Goal: Transaction & Acquisition: Purchase product/service

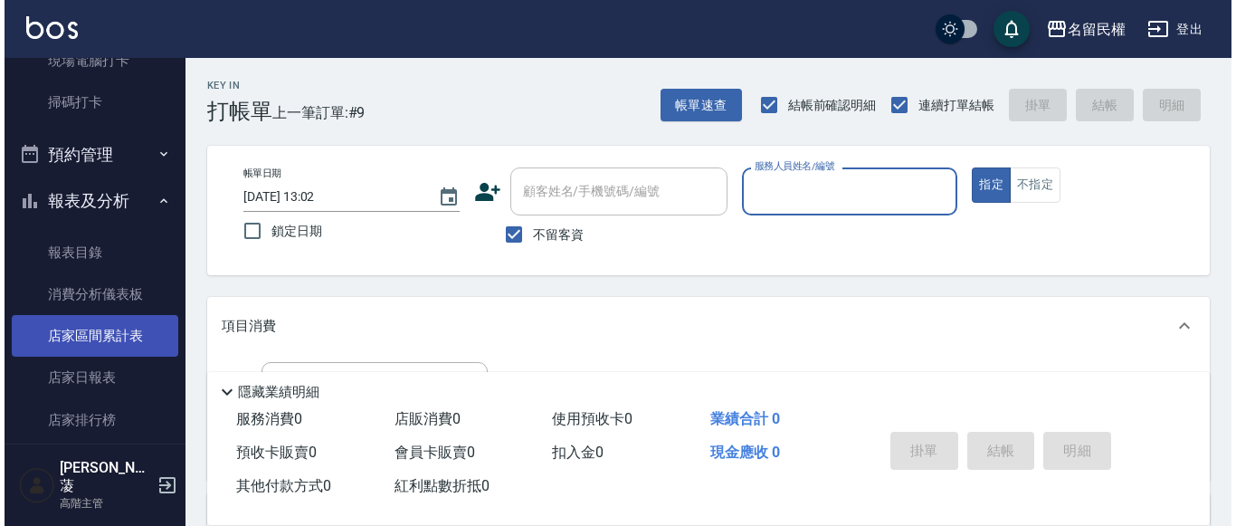
scroll to position [543, 0]
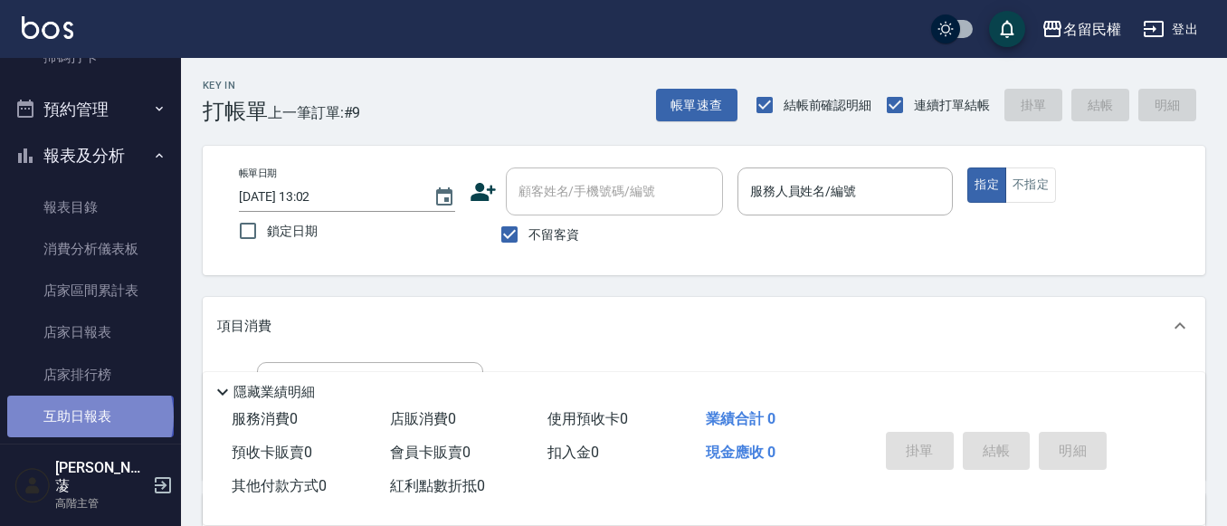
drag, startPoint x: 89, startPoint y: 417, endPoint x: 101, endPoint y: 414, distance: 13.2
click at [89, 418] on link "互助日報表" at bounding box center [90, 416] width 167 height 42
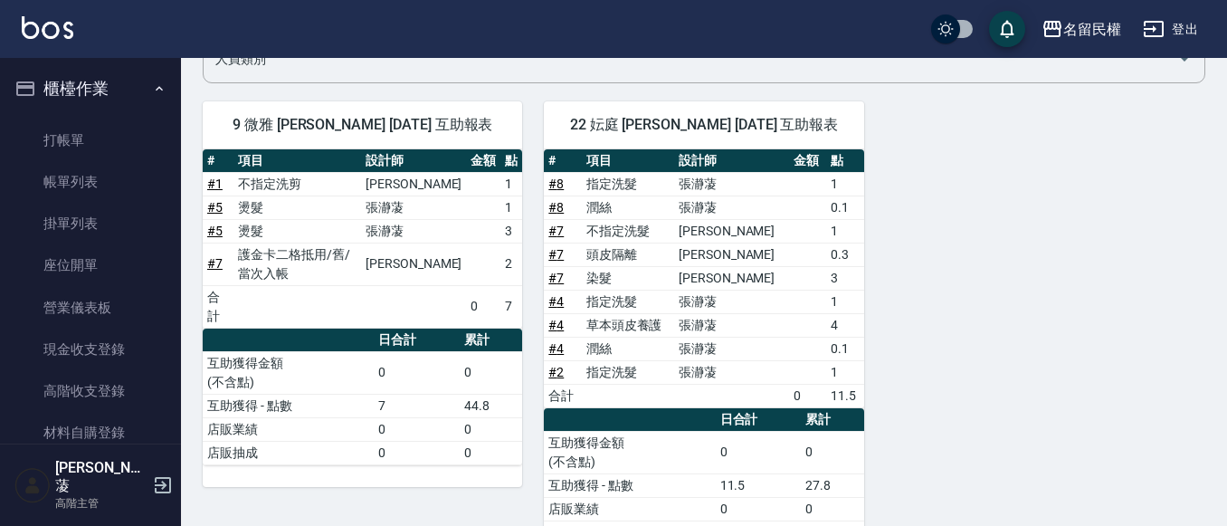
scroll to position [138, 0]
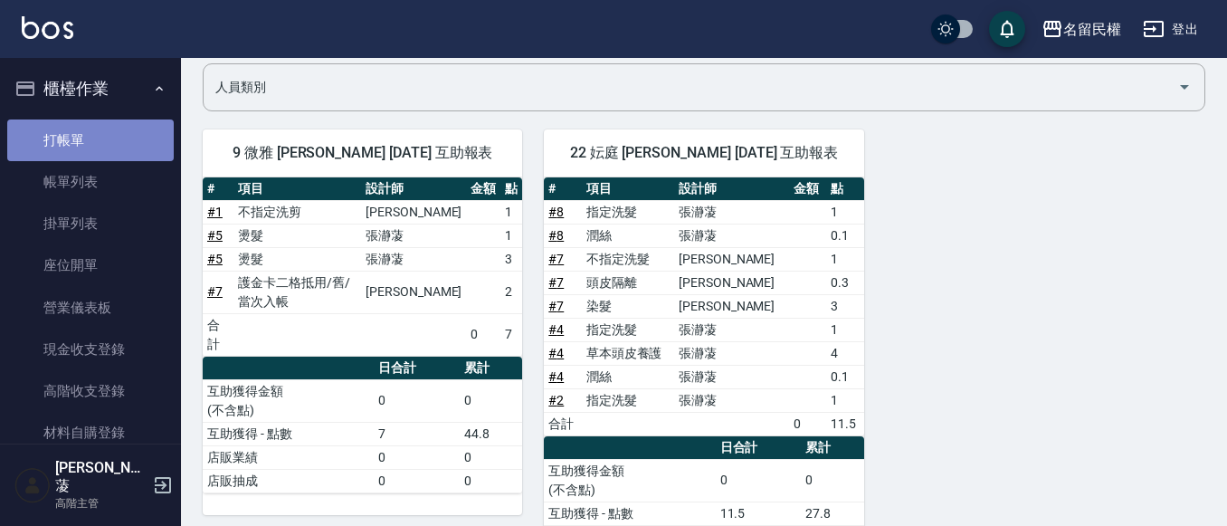
click at [104, 136] on link "打帳單" at bounding box center [90, 140] width 167 height 42
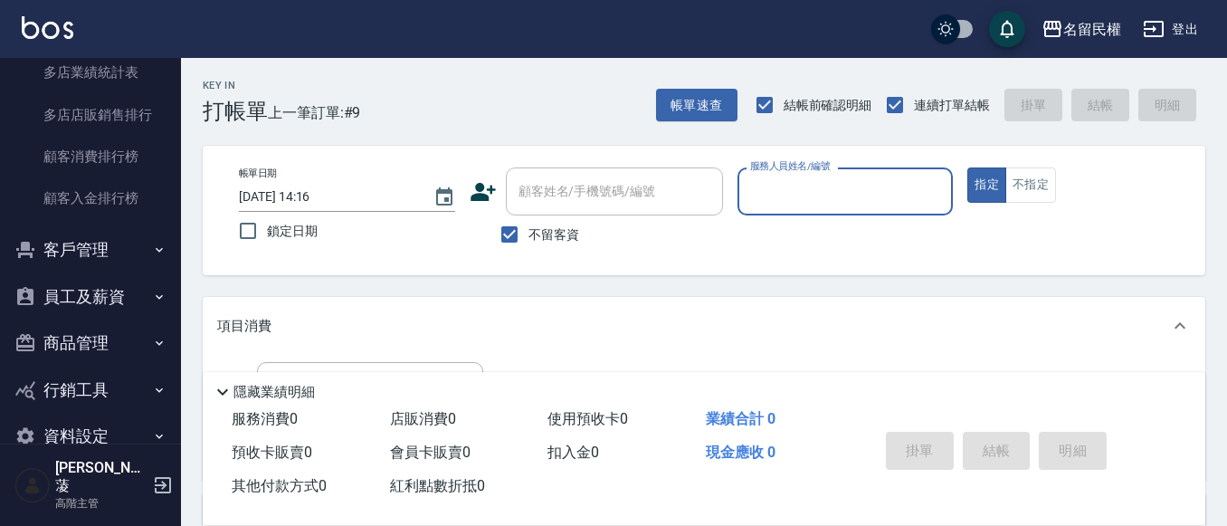
scroll to position [2331, 0]
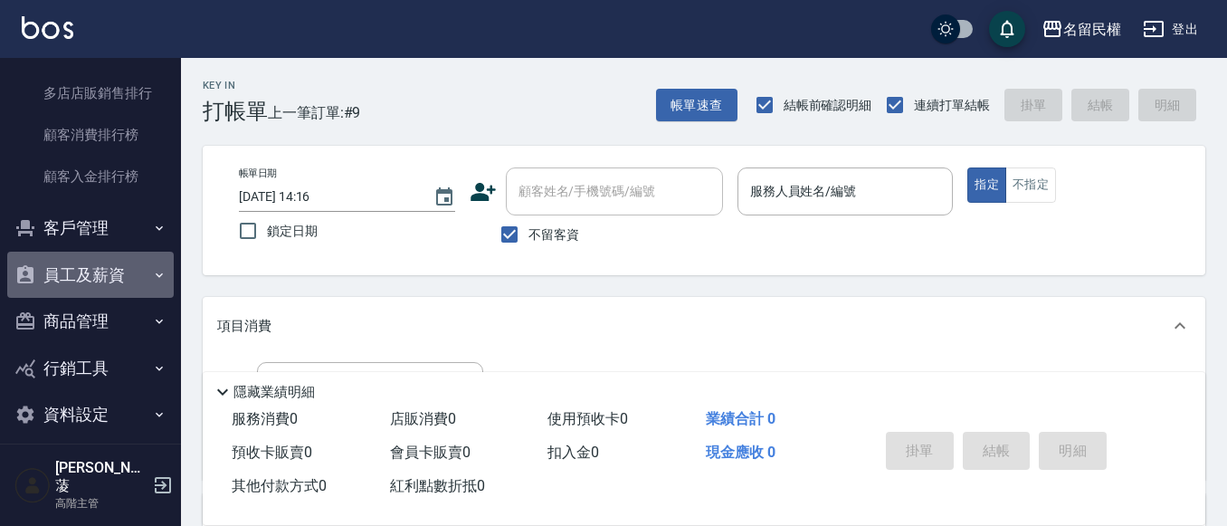
click at [127, 275] on button "員工及薪資" at bounding box center [90, 275] width 167 height 47
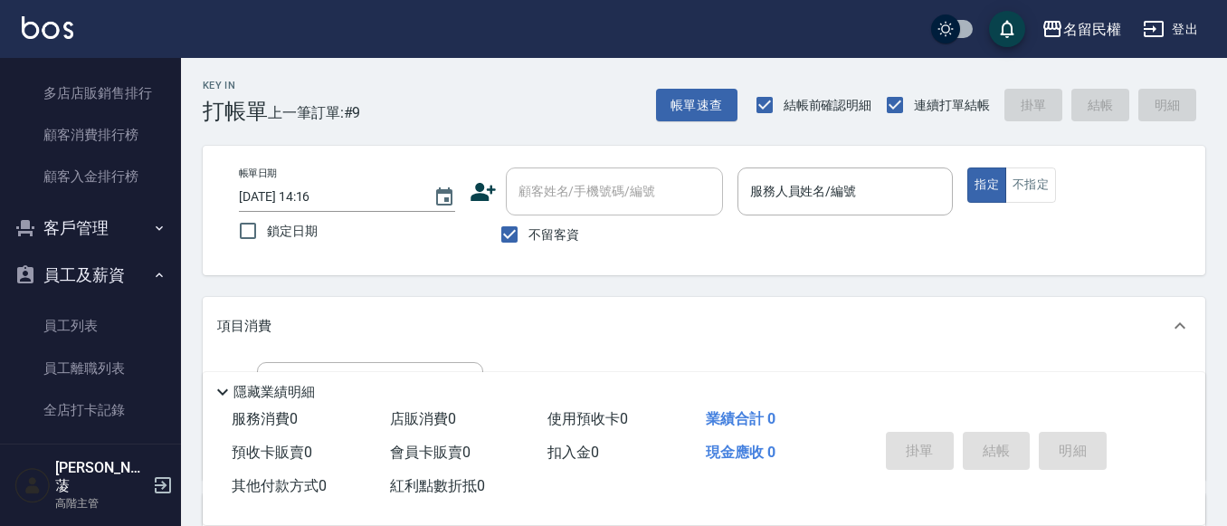
scroll to position [2422, 0]
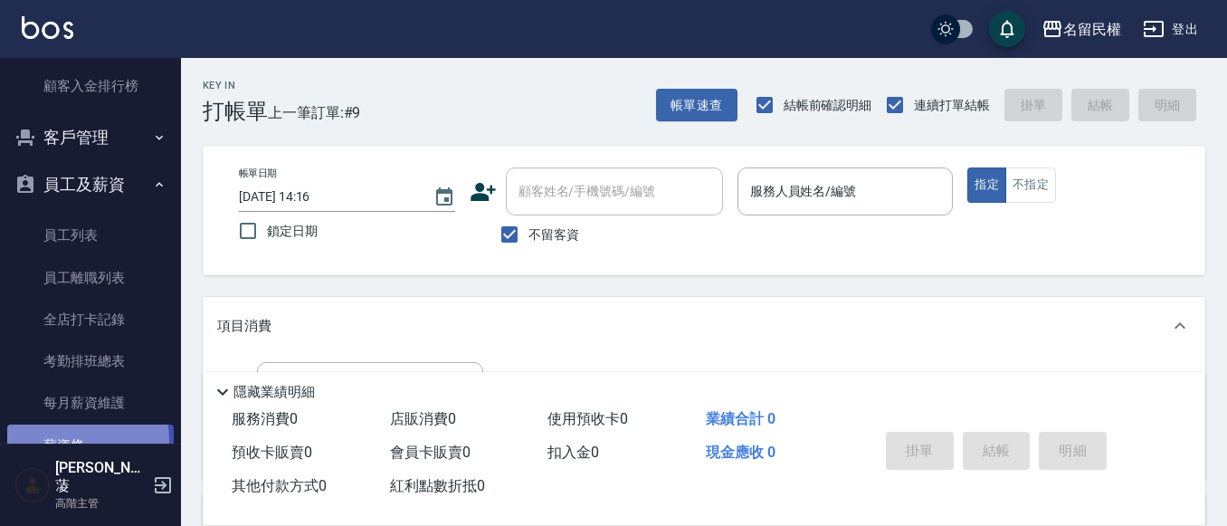
click at [79, 440] on link "薪資條" at bounding box center [90, 445] width 167 height 42
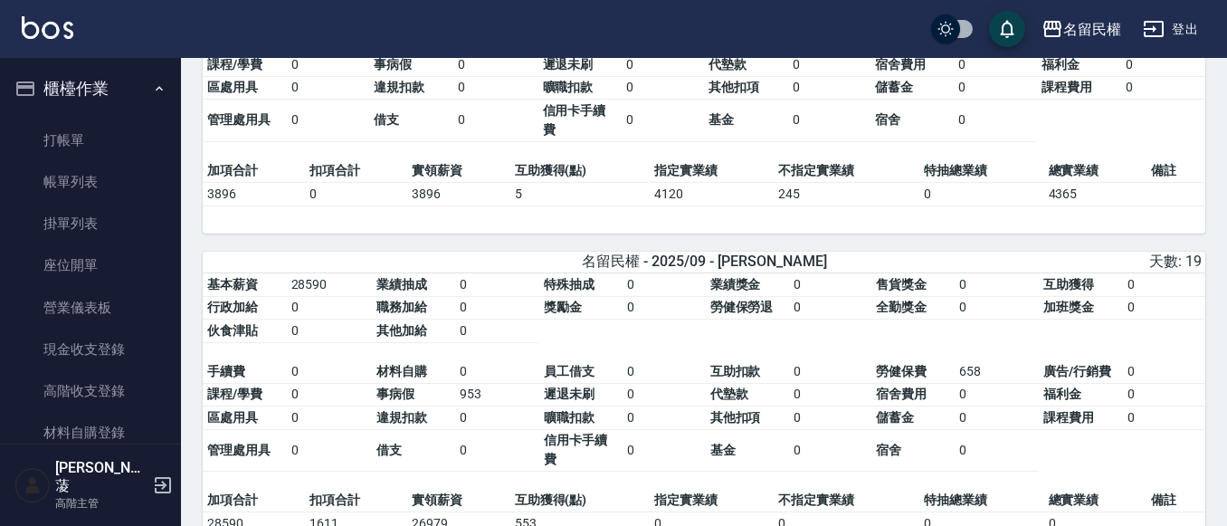
scroll to position [1359, 0]
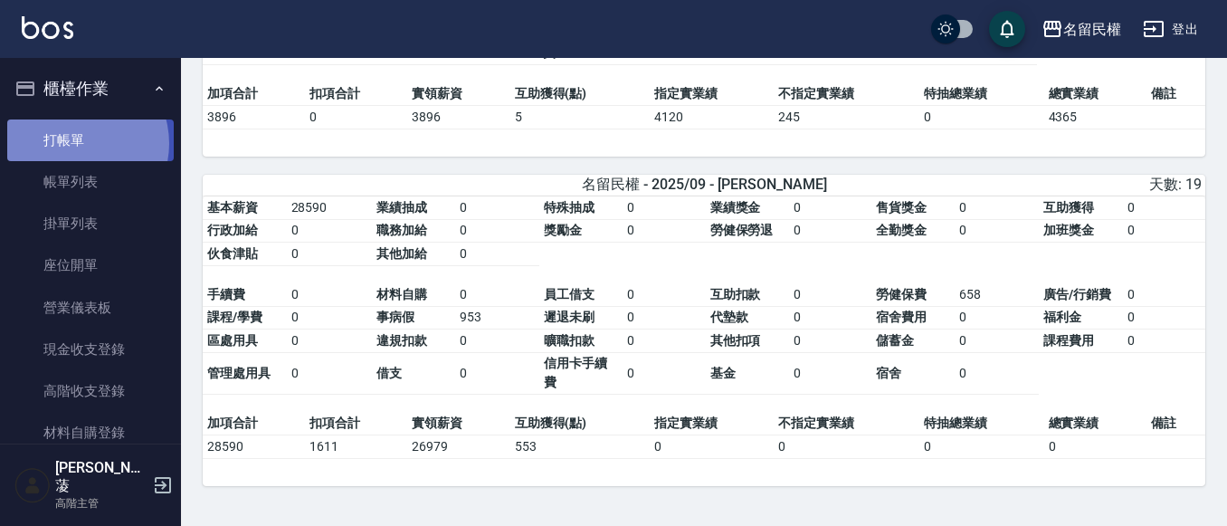
click at [75, 143] on link "打帳單" at bounding box center [90, 140] width 167 height 42
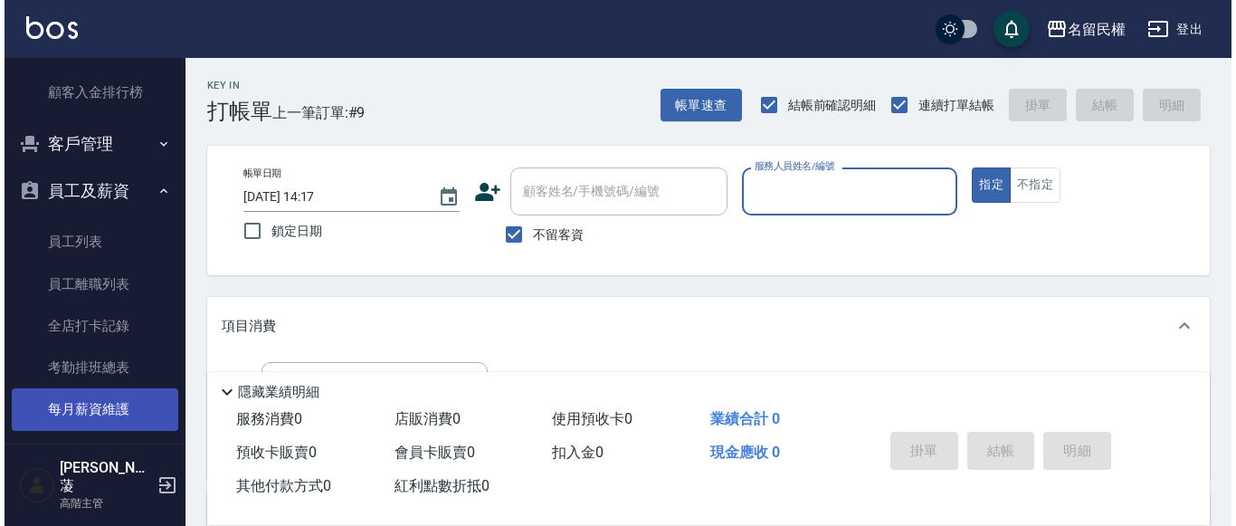
scroll to position [2443, 0]
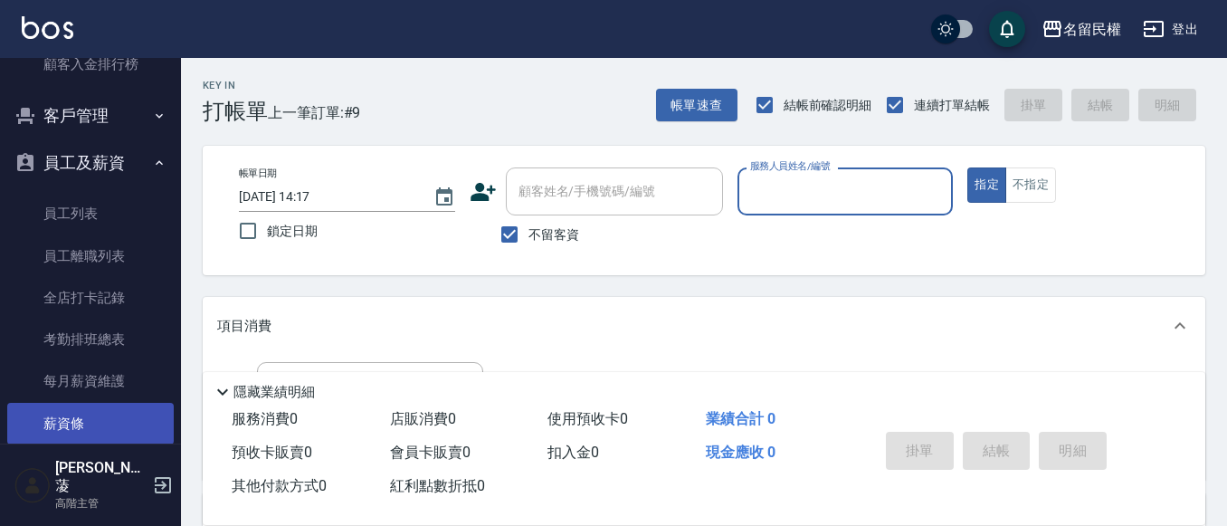
click at [81, 420] on link "薪資條" at bounding box center [90, 424] width 167 height 42
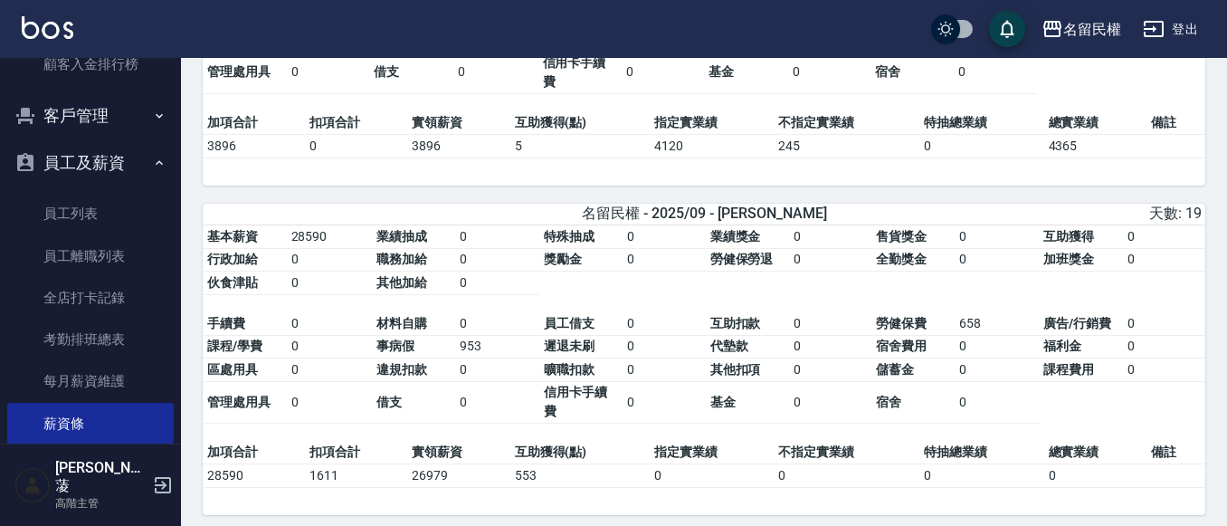
scroll to position [1359, 0]
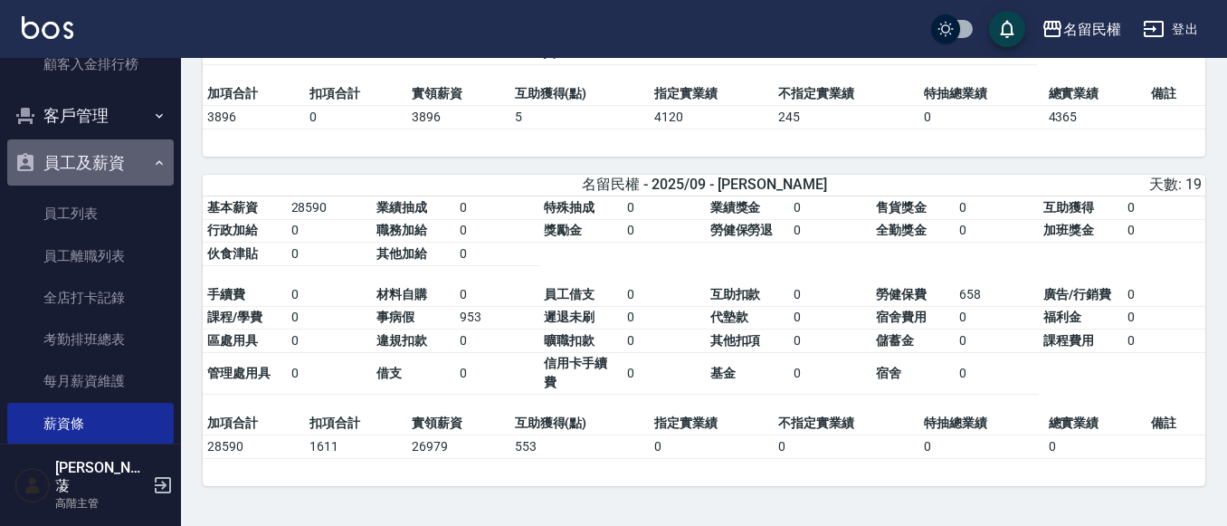
click at [152, 162] on icon "button" at bounding box center [159, 163] width 14 height 14
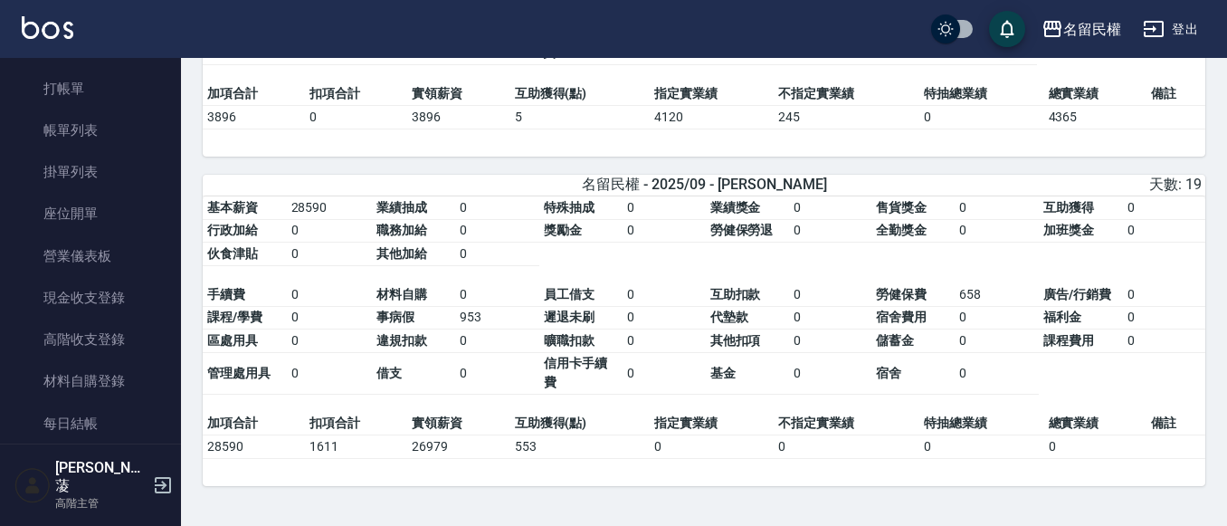
scroll to position [0, 0]
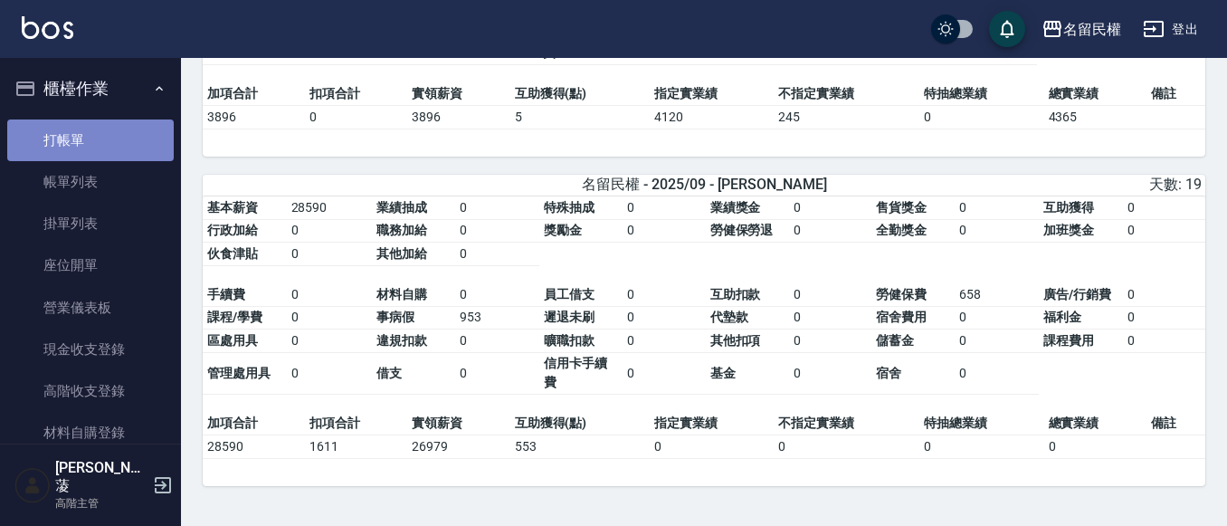
click at [98, 131] on link "打帳單" at bounding box center [90, 140] width 167 height 42
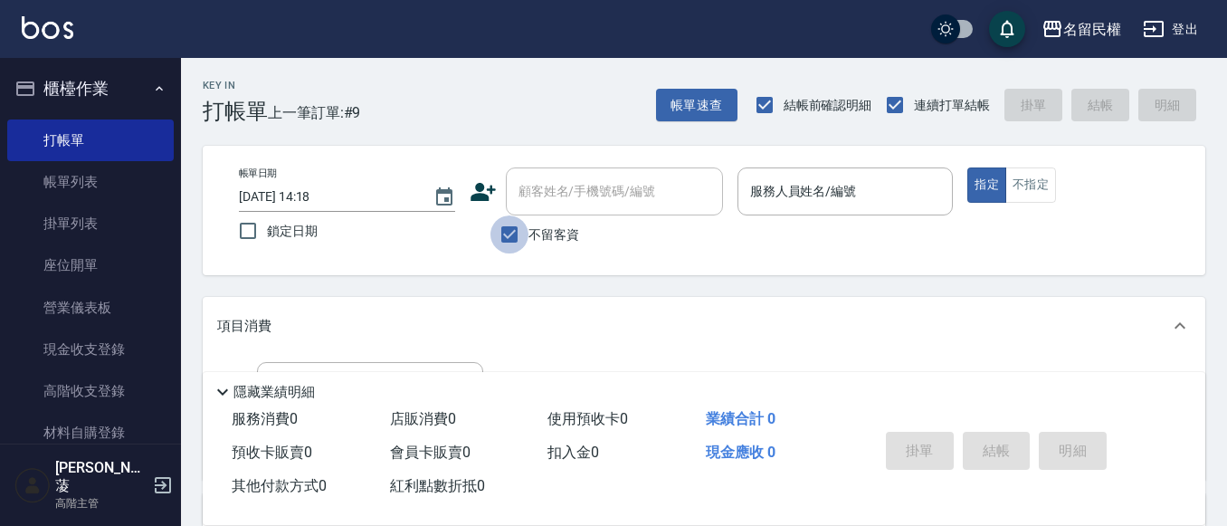
click at [506, 242] on input "不留客資" at bounding box center [509, 234] width 38 height 38
checkbox input "false"
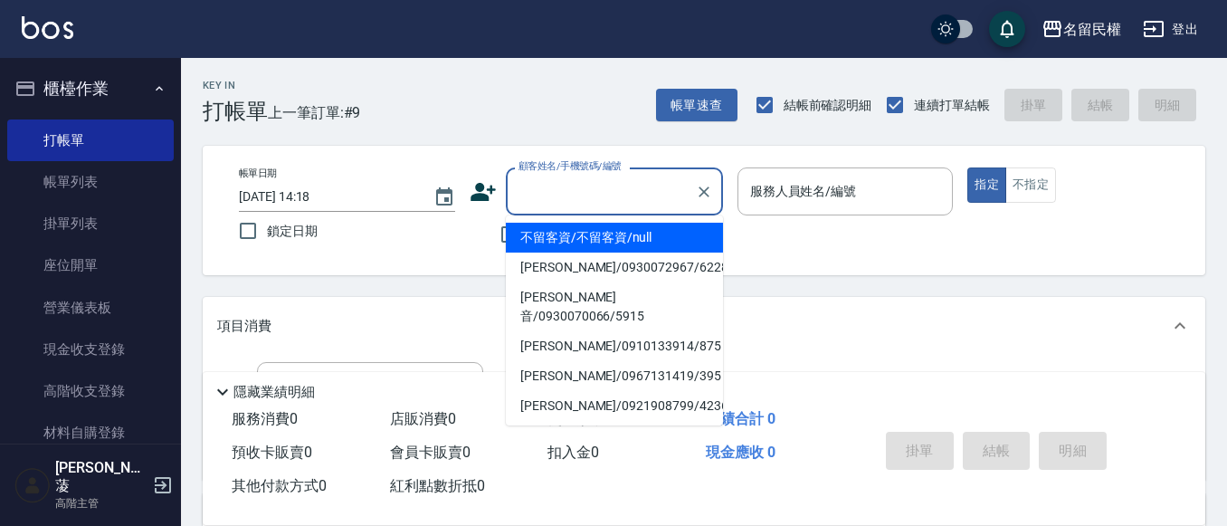
click at [535, 200] on input "顧客姓名/手機號碼/編號" at bounding box center [601, 192] width 174 height 32
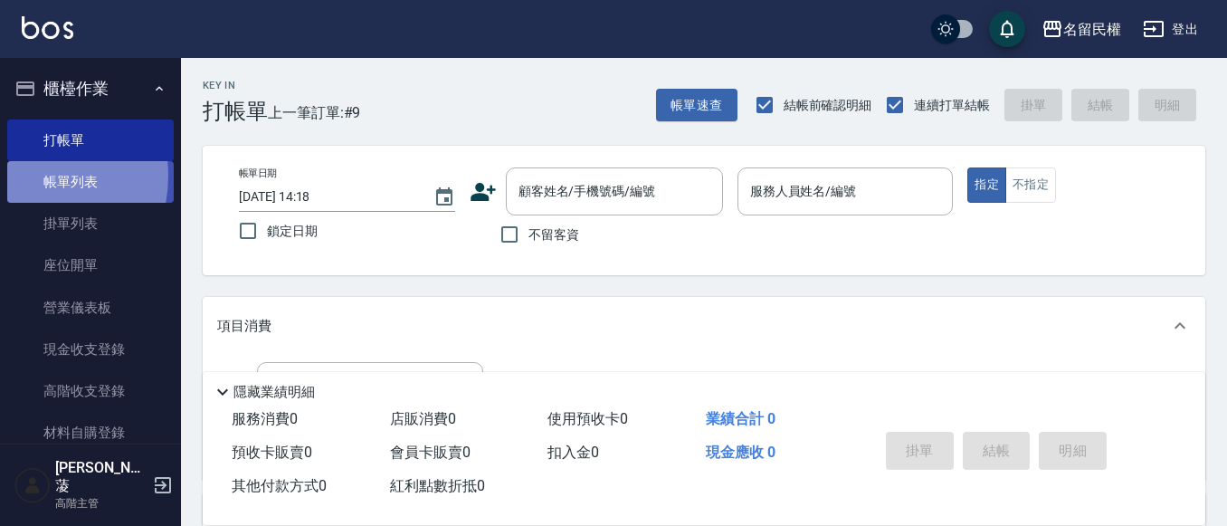
click at [18, 176] on link "帳單列表" at bounding box center [90, 182] width 167 height 42
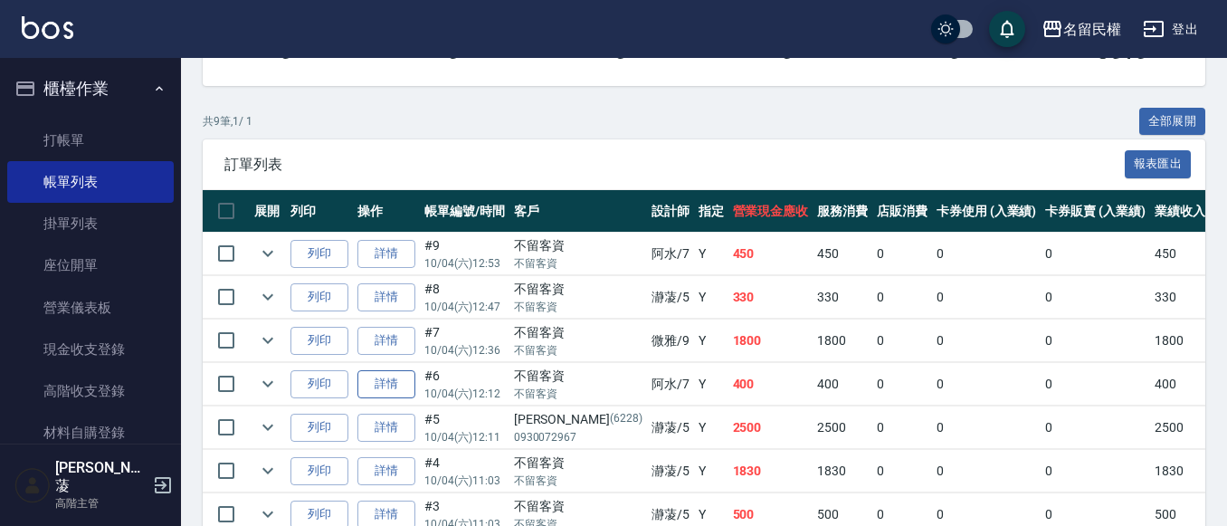
scroll to position [452, 0]
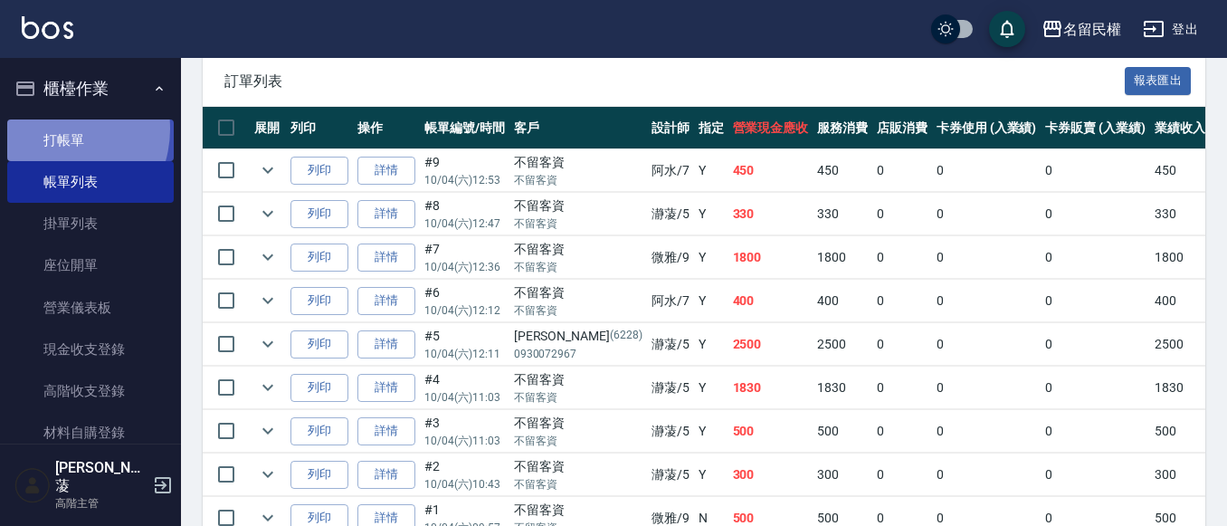
click at [56, 128] on link "打帳單" at bounding box center [90, 140] width 167 height 42
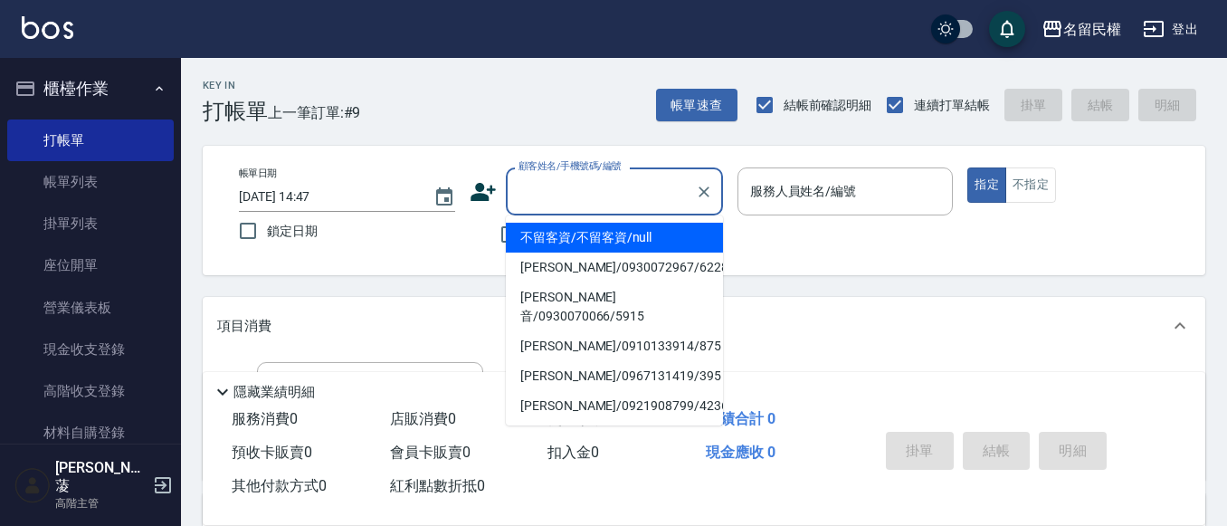
click at [603, 195] on input "顧客姓名/手機號碼/編號" at bounding box center [601, 192] width 174 height 32
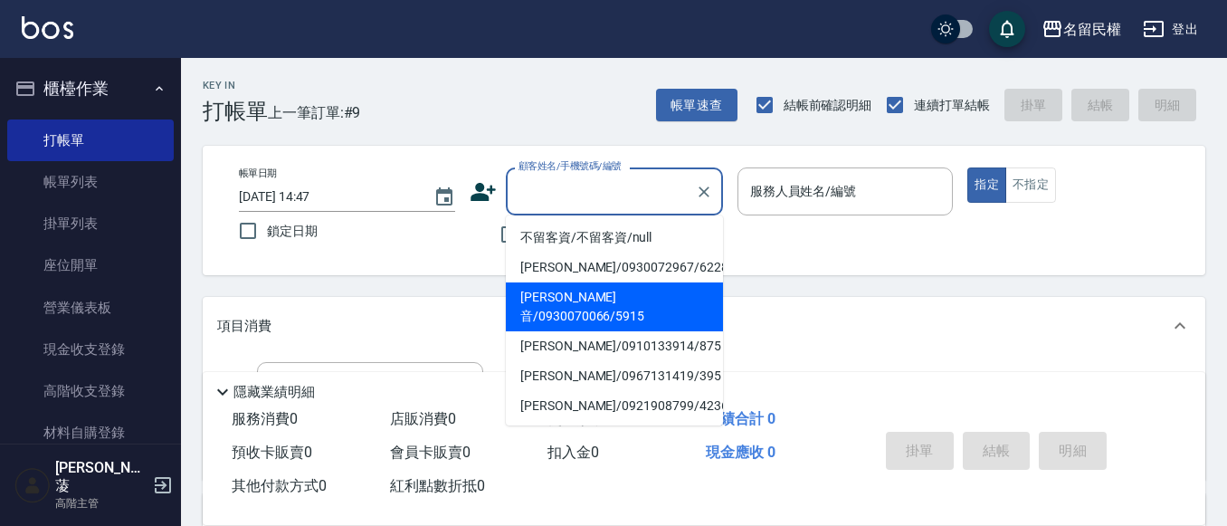
click at [621, 290] on li "[PERSON_NAME]音/0930070066/5915" at bounding box center [614, 306] width 217 height 49
type input "[PERSON_NAME]音/0930070066/5915"
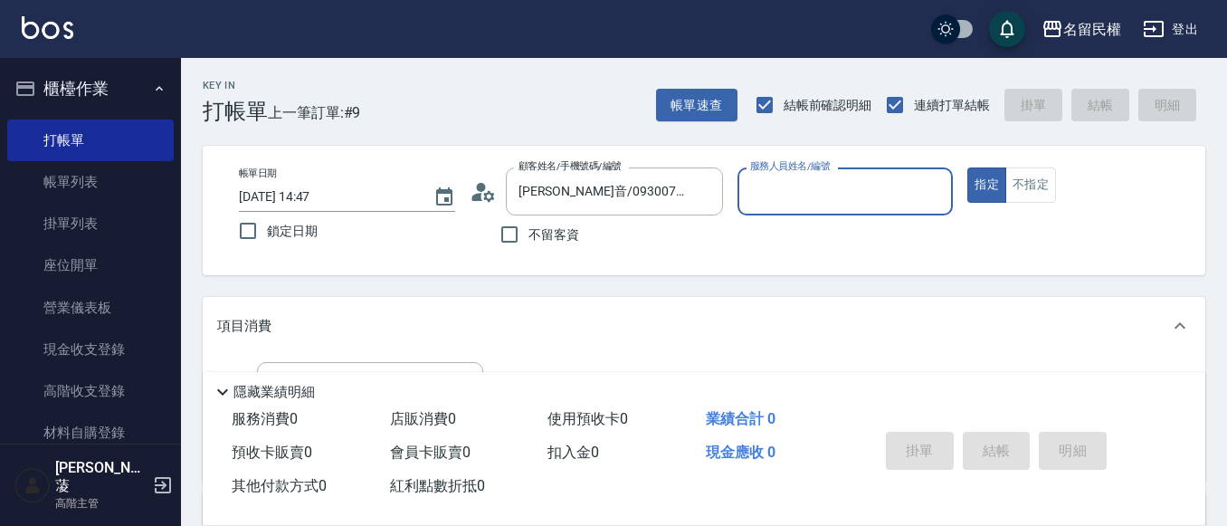
type input "瀞蓤-5"
click at [473, 195] on icon at bounding box center [483, 191] width 27 height 27
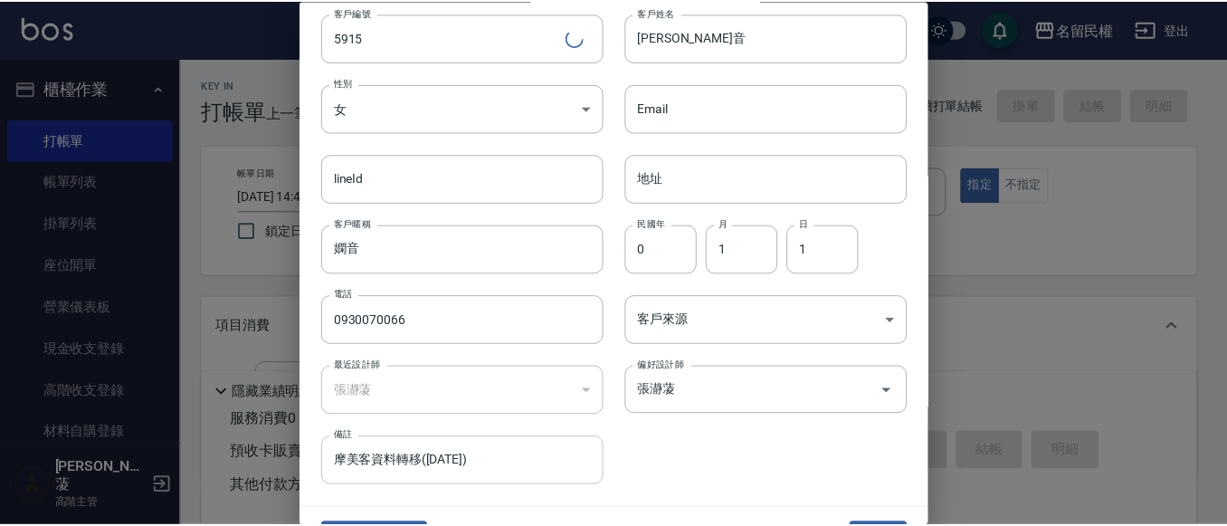
scroll to position [101, 0]
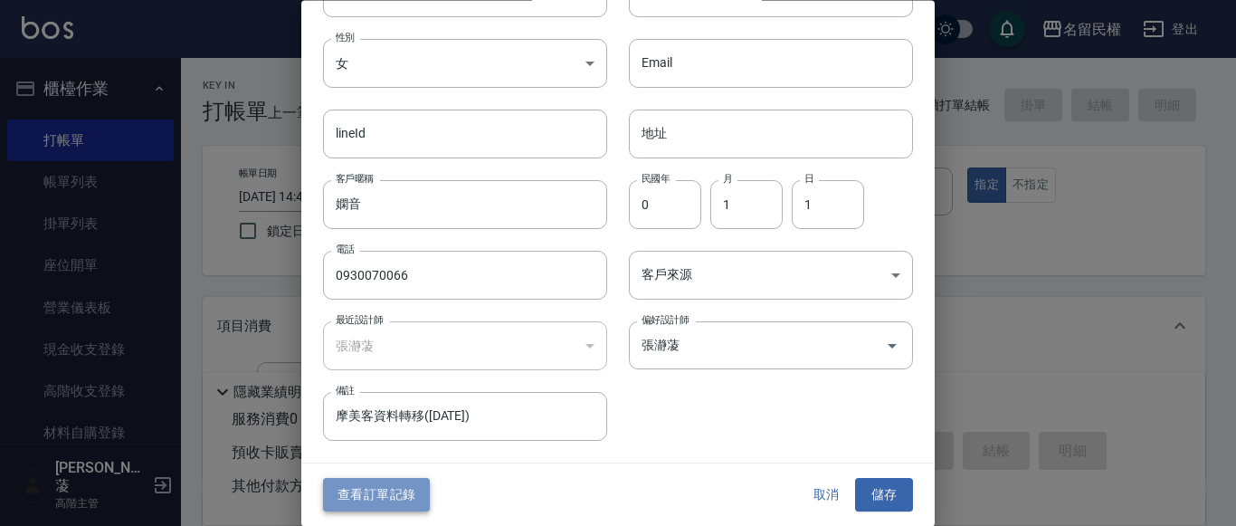
click at [399, 496] on button "查看訂單記錄" at bounding box center [376, 495] width 107 height 33
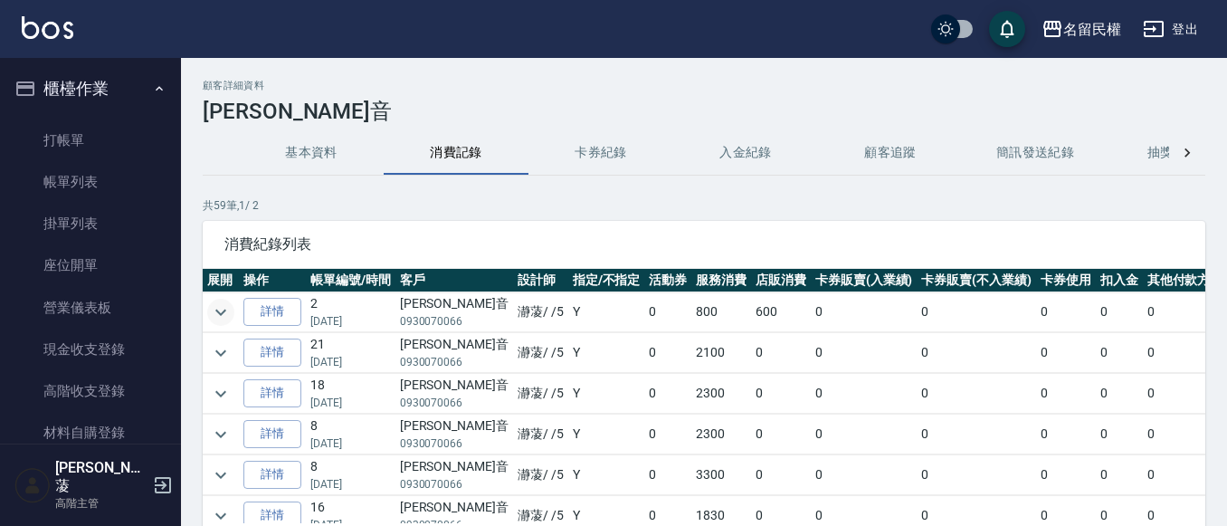
click at [223, 303] on icon "expand row" at bounding box center [221, 312] width 22 height 22
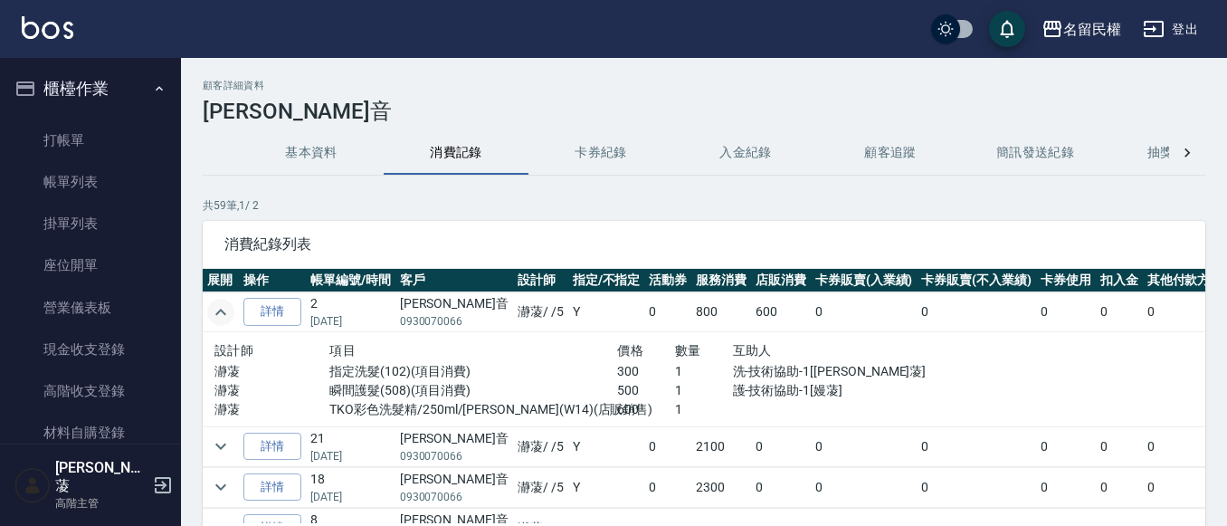
click at [228, 424] on div "設計師 項目 價格 數量 互助人 瀞蓤 指定洗髮(102)(項目消費) 300 1 洗-技術協助-1[嫚蓤] 瀞蓤 瞬間護髮(508)(項目消費) 500 1…" at bounding box center [559, 379] width 705 height 94
click at [224, 439] on icon "expand row" at bounding box center [221, 446] width 22 height 22
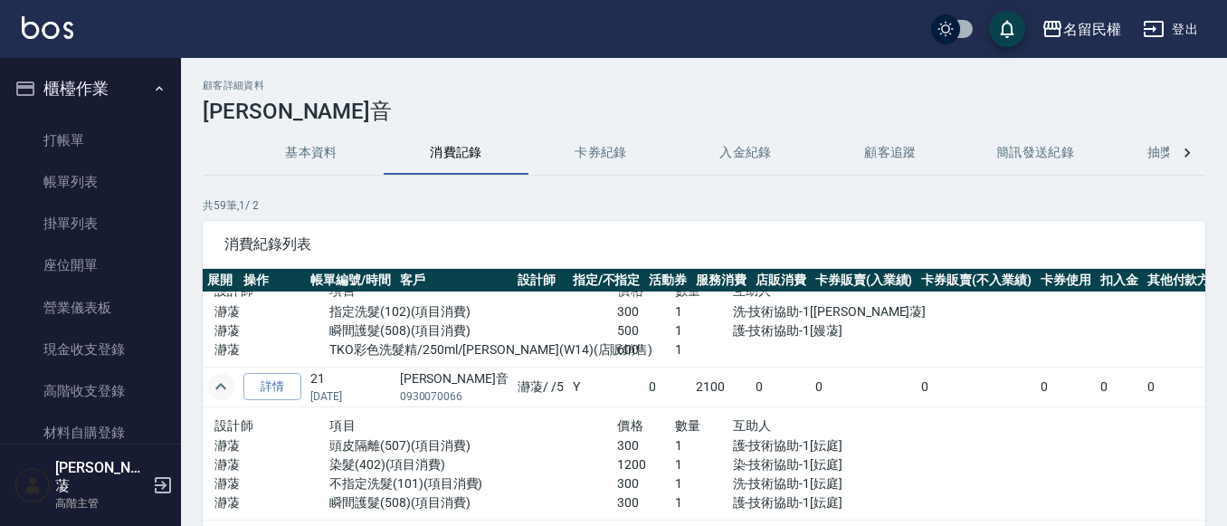
scroll to position [90, 0]
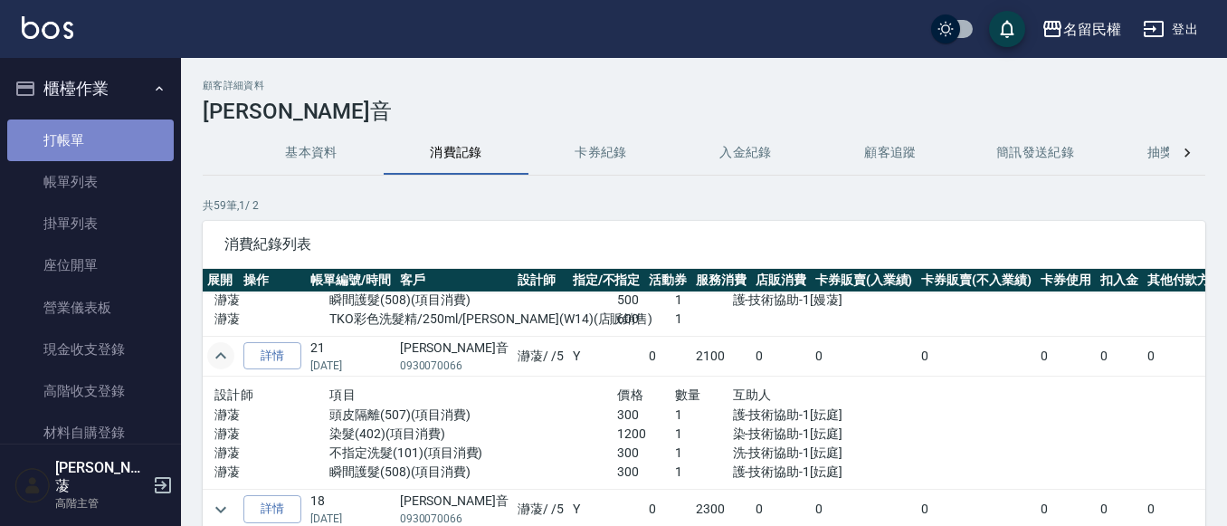
click at [122, 143] on link "打帳單" at bounding box center [90, 140] width 167 height 42
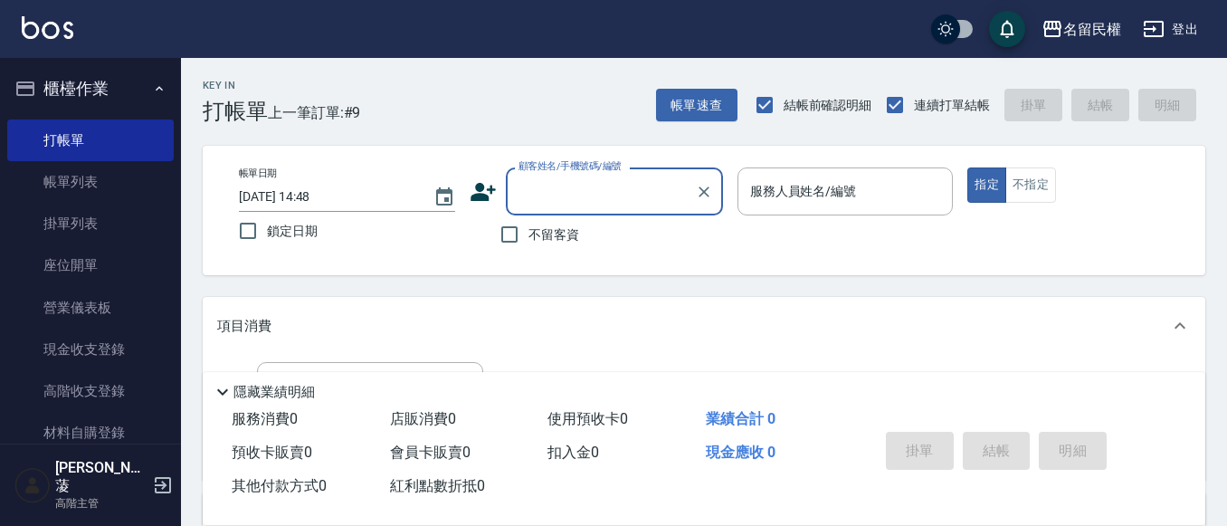
drag, startPoint x: 630, startPoint y: 189, endPoint x: 482, endPoint y: 194, distance: 147.6
click at [626, 189] on input "顧客姓名/手機號碼/編號" at bounding box center [601, 192] width 174 height 32
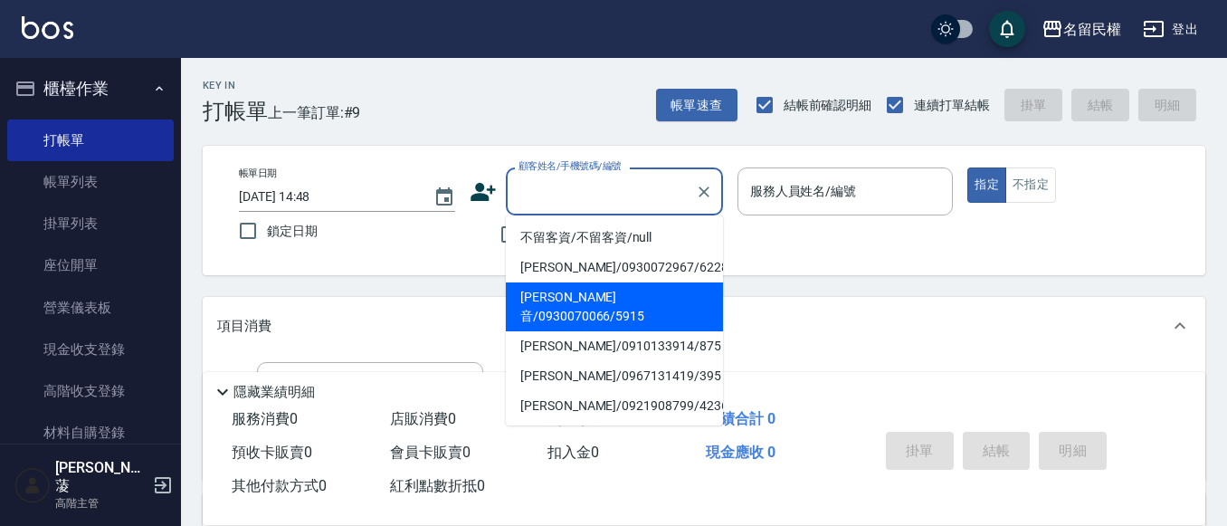
drag, startPoint x: 629, startPoint y: 291, endPoint x: 728, endPoint y: 248, distance: 107.8
click at [630, 290] on li "[PERSON_NAME]音/0930070066/5915" at bounding box center [614, 306] width 217 height 49
type input "[PERSON_NAME]音/0930070066/5915"
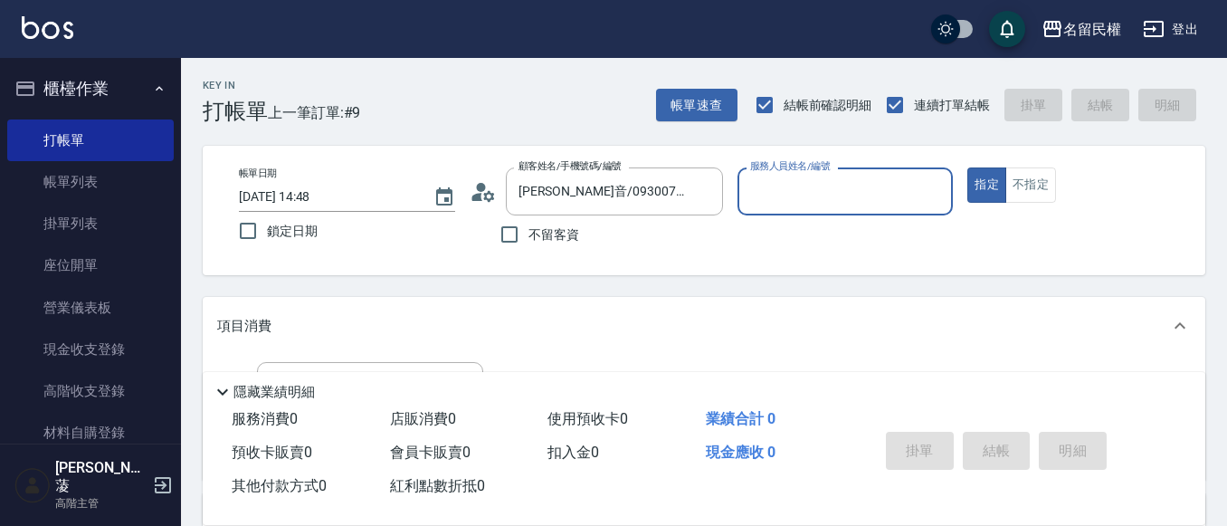
type input "瀞蓤-5"
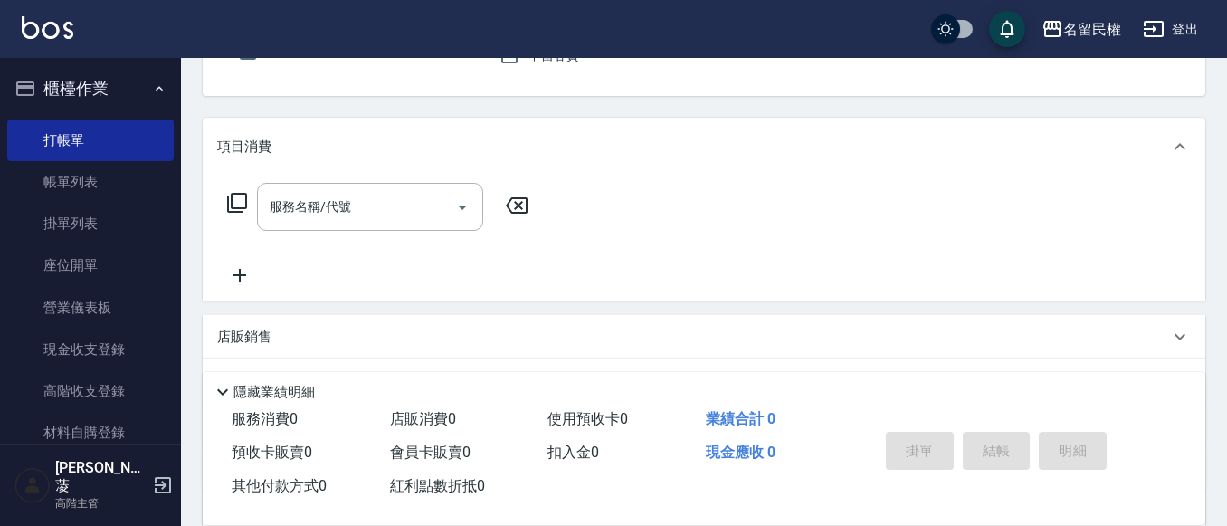
scroll to position [181, 0]
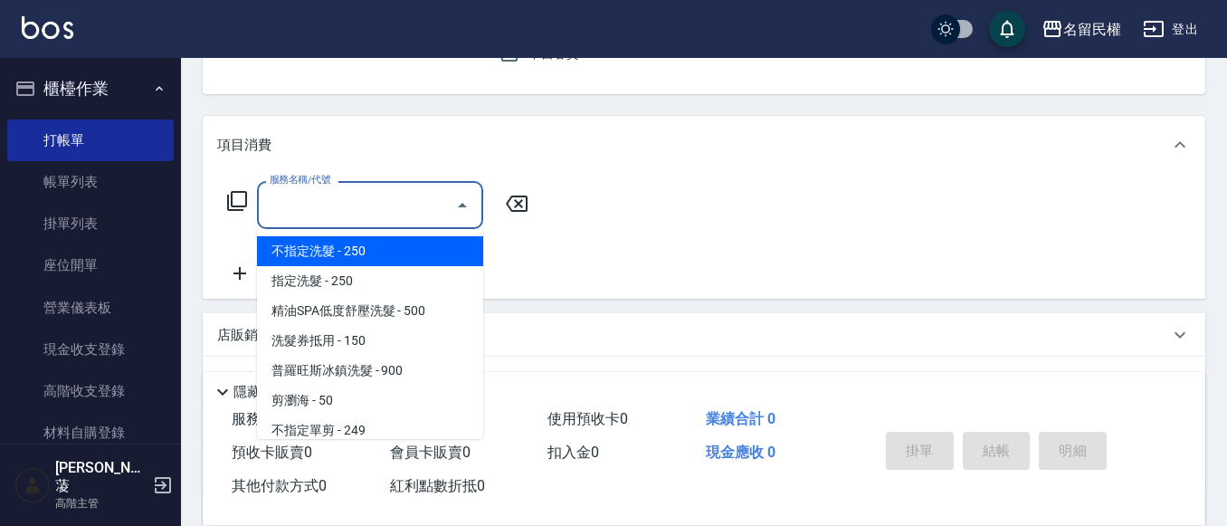
click at [433, 211] on input "服務名稱/代號" at bounding box center [356, 205] width 183 height 32
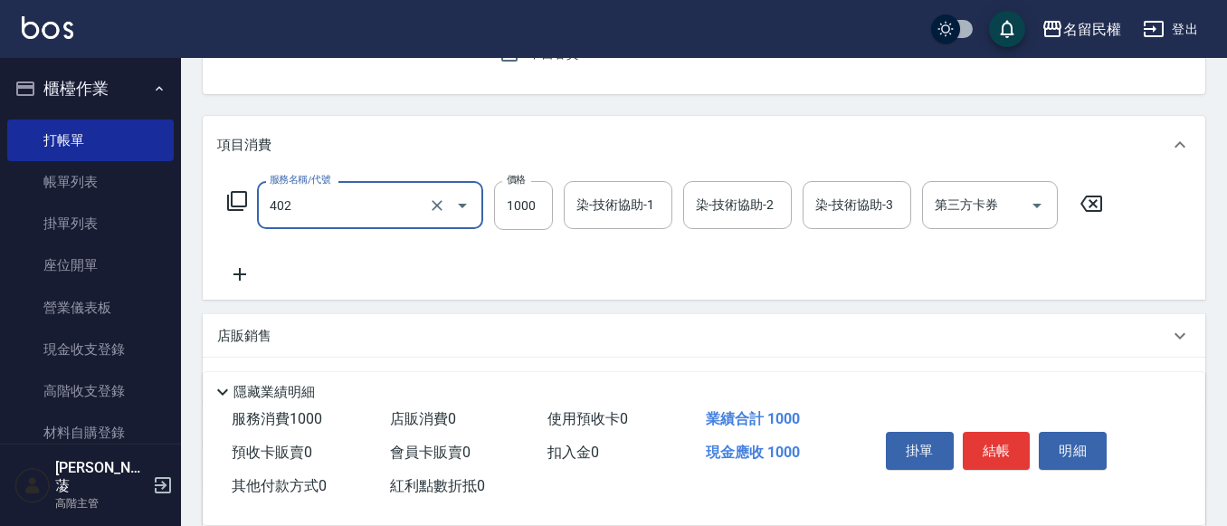
type input "染髮(402)"
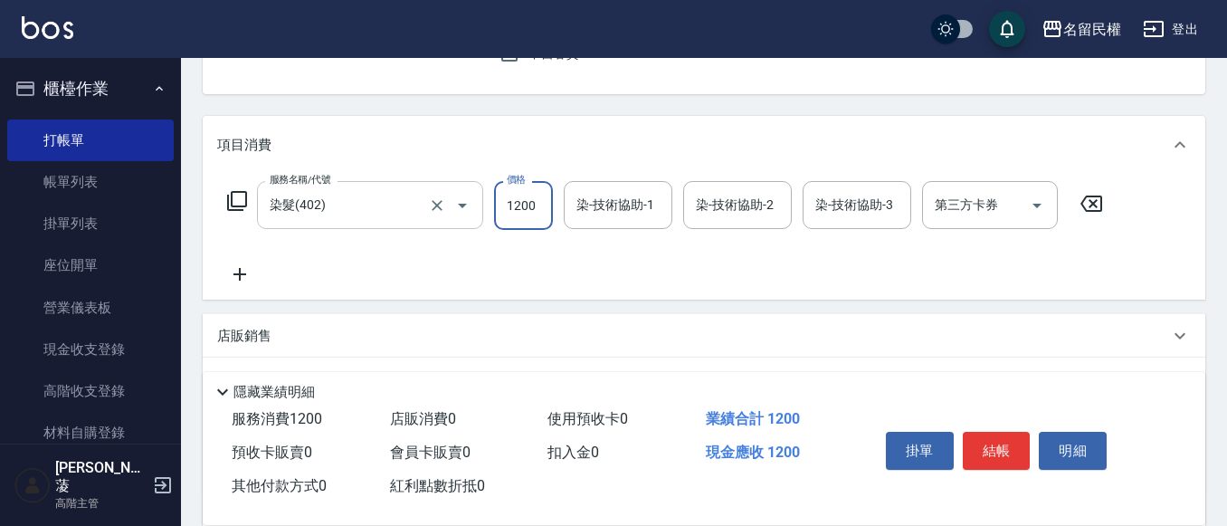
type input "1200"
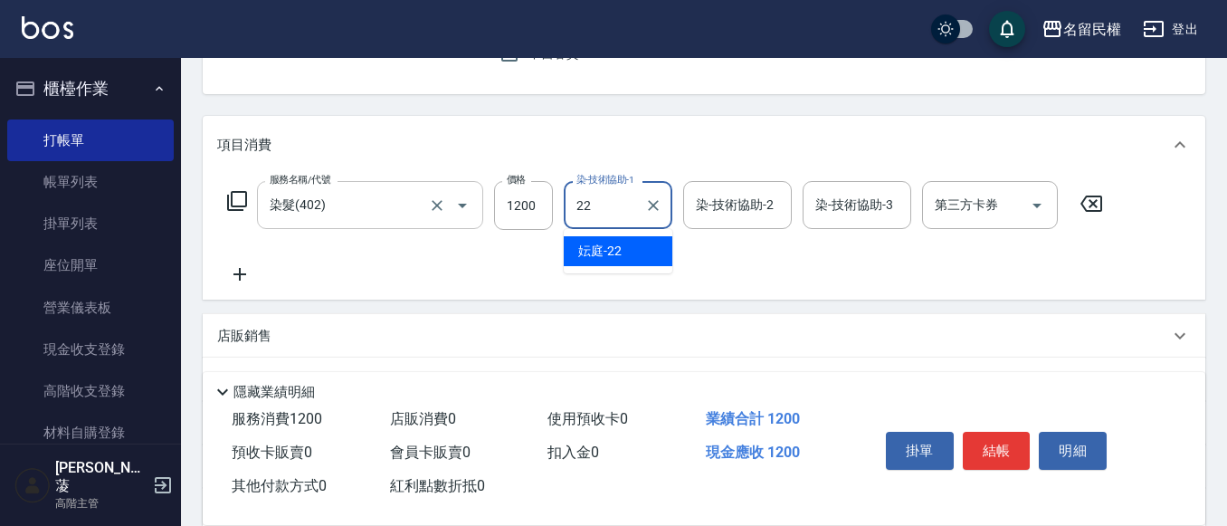
type input "妘庭-22"
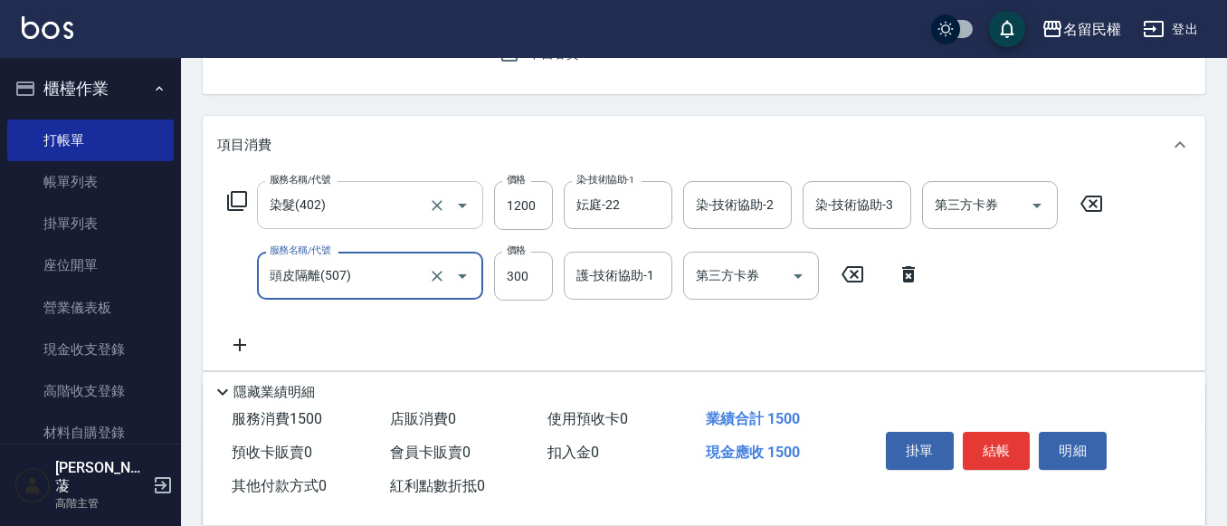
type input "頭皮隔離(507)"
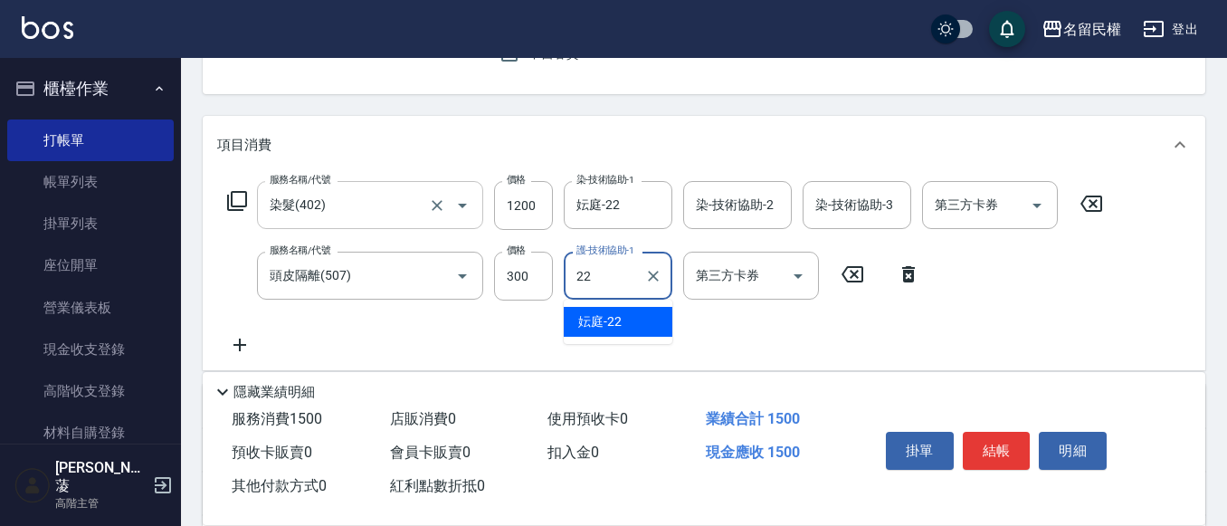
type input "妘庭-22"
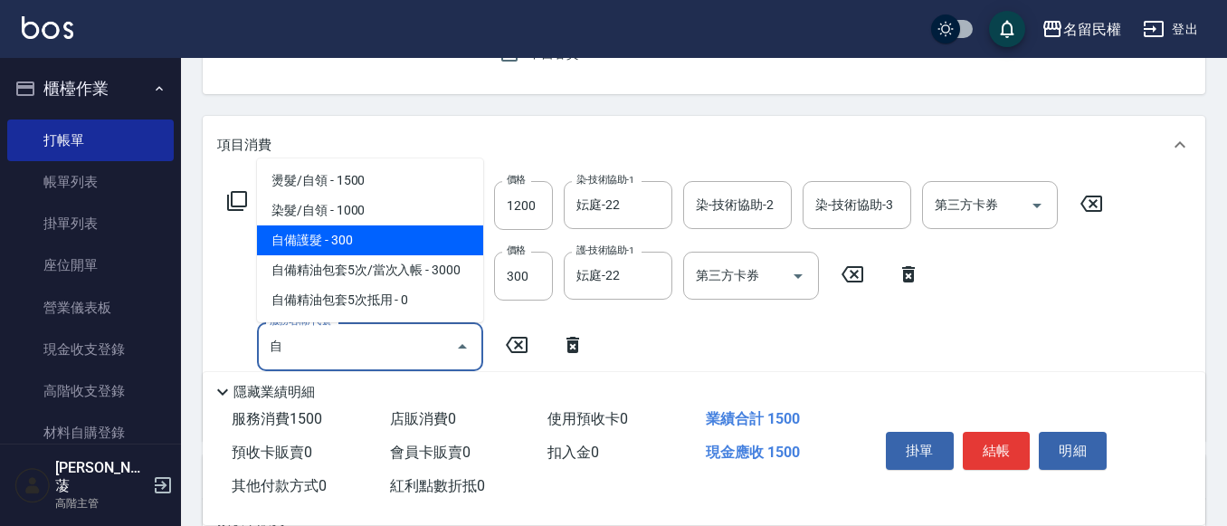
click at [445, 252] on span "自備護髮 - 300" at bounding box center [370, 240] width 226 height 30
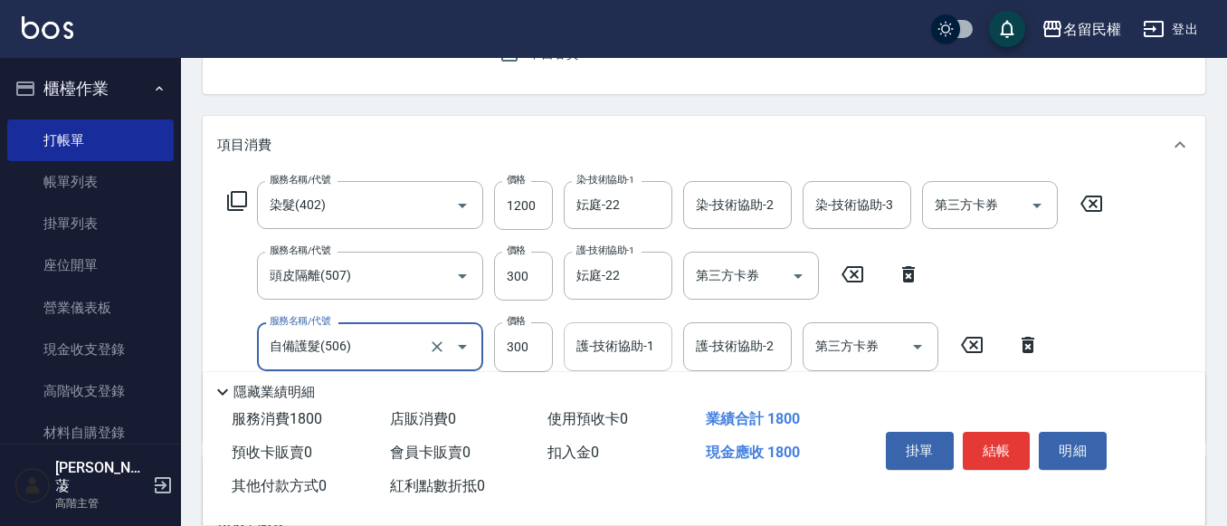
type input "自備護髮(506)"
click at [597, 330] on div "護-技術協助-1 護-技術協助-1" at bounding box center [618, 346] width 109 height 48
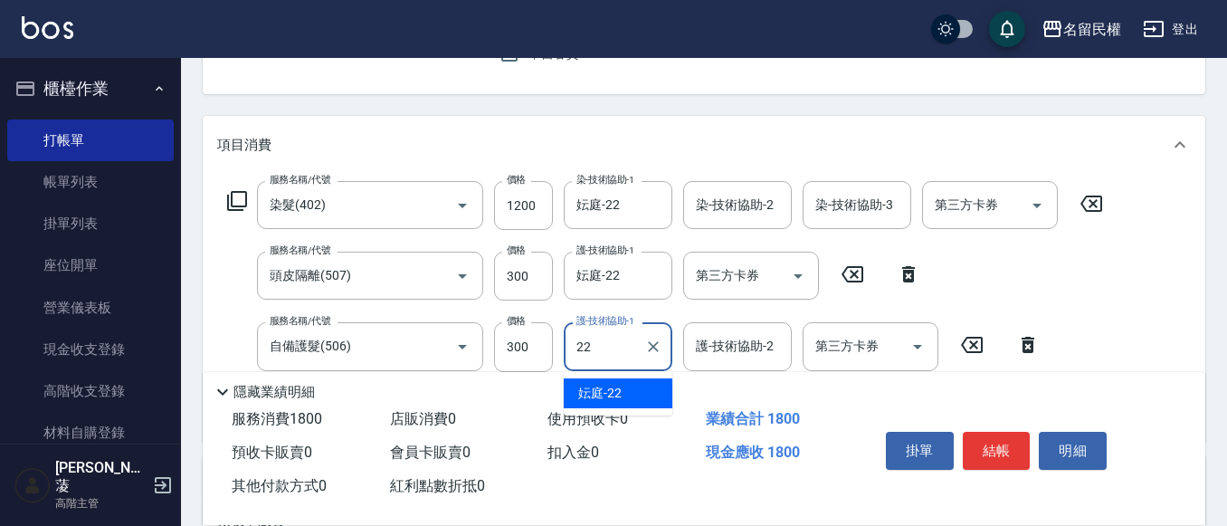
type input "妘庭-22"
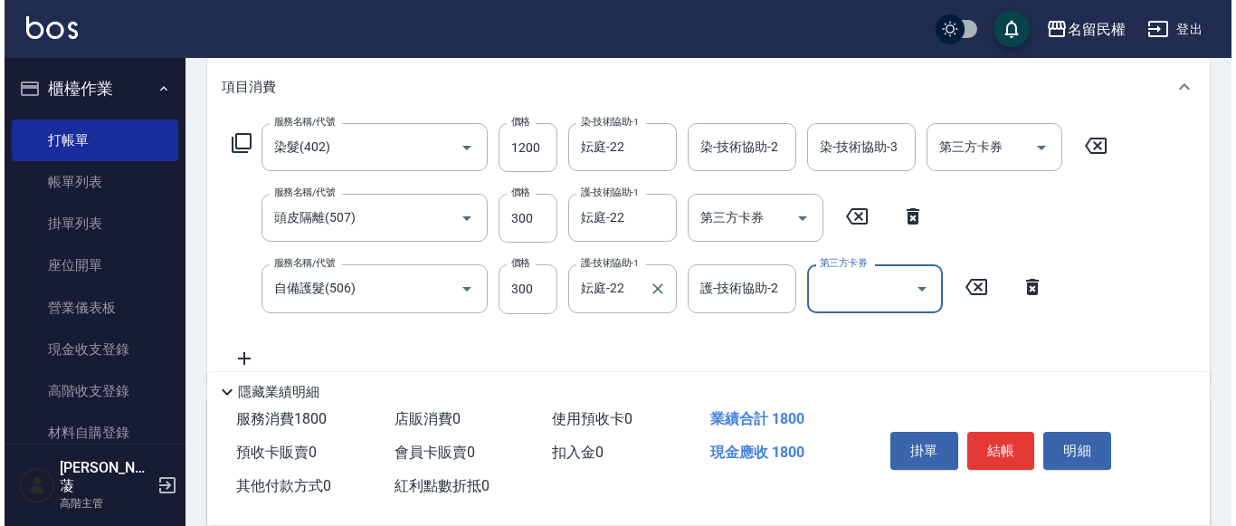
scroll to position [271, 0]
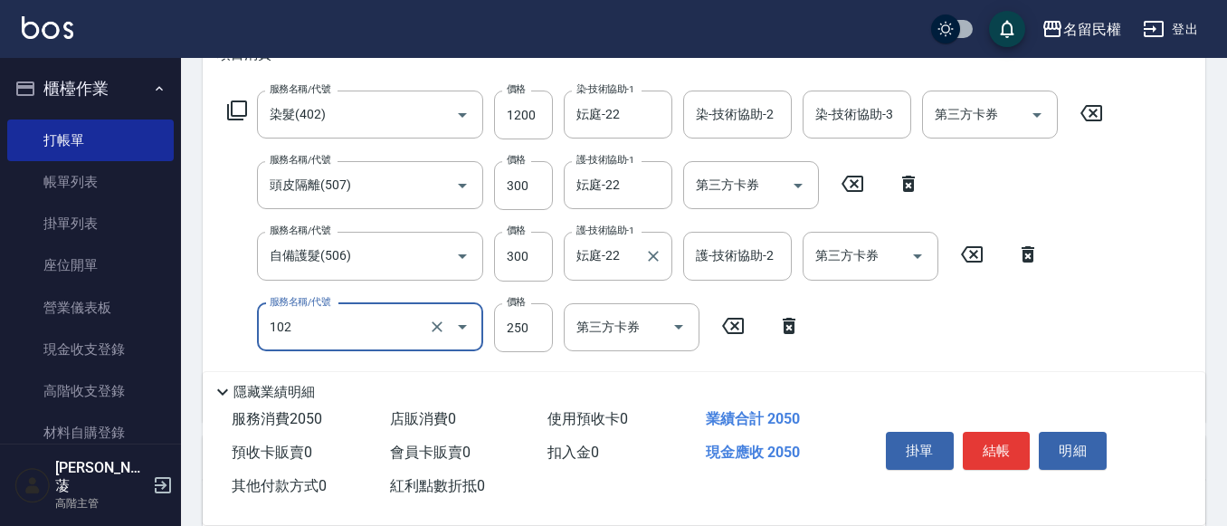
type input "指定洗髮(102)"
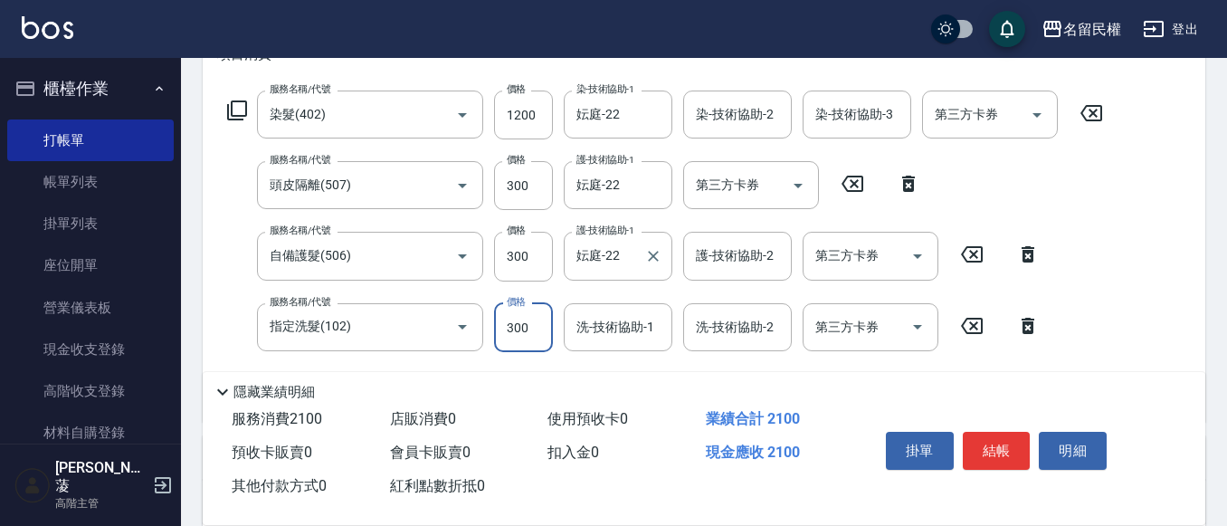
type input "300"
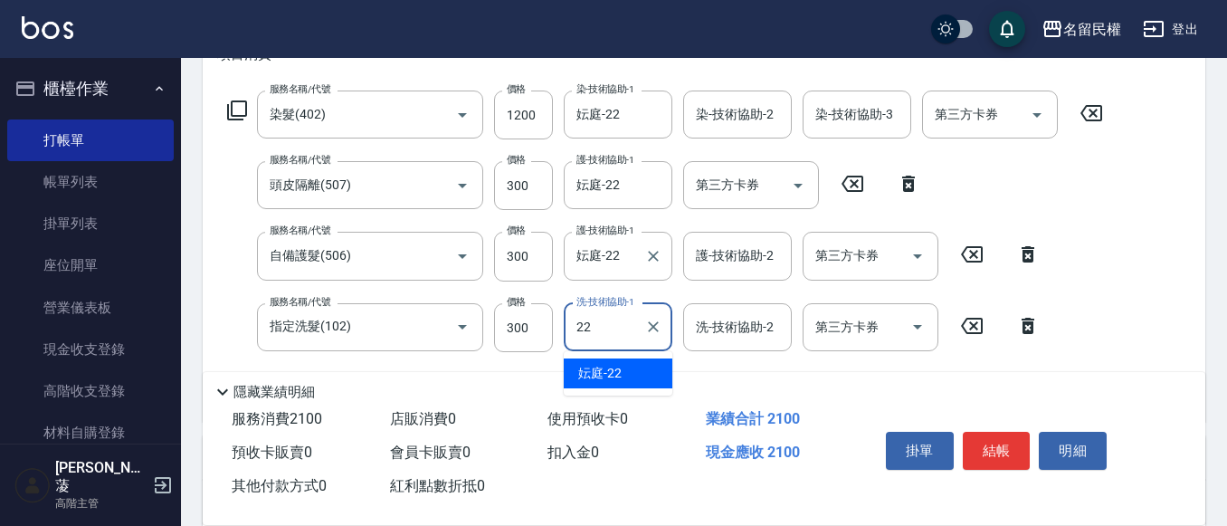
type input "妘庭-22"
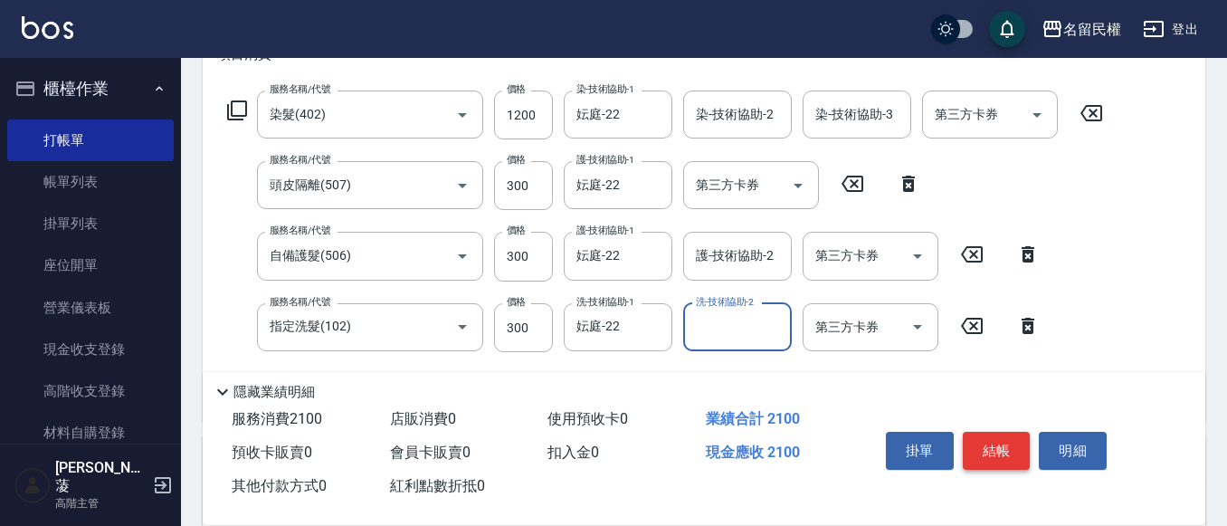
drag, startPoint x: 1002, startPoint y: 447, endPoint x: 988, endPoint y: 433, distance: 19.8
click at [1001, 446] on button "結帳" at bounding box center [997, 451] width 68 height 38
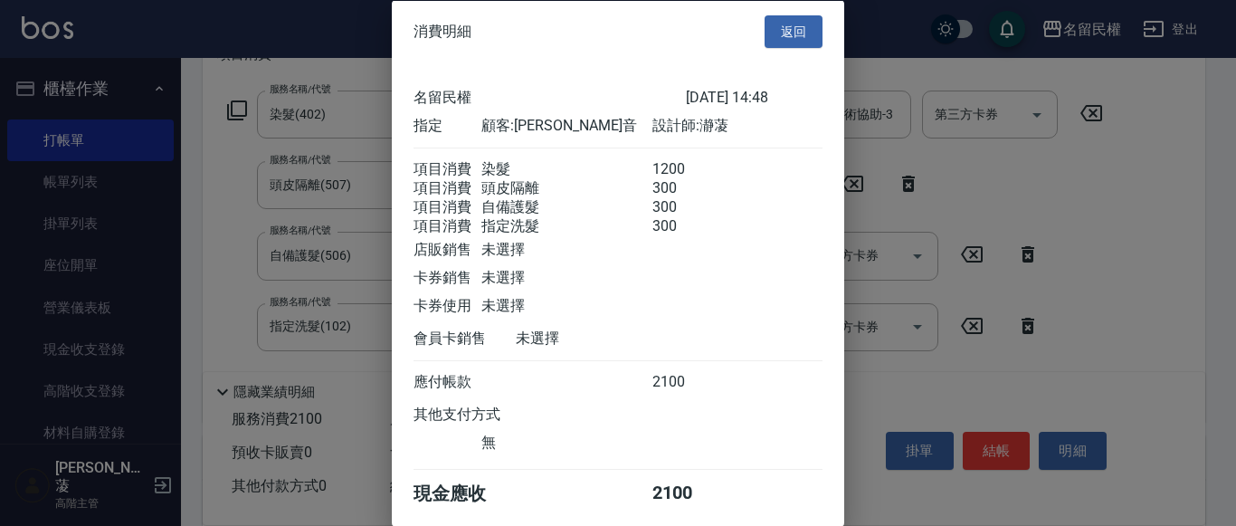
scroll to position [89, 0]
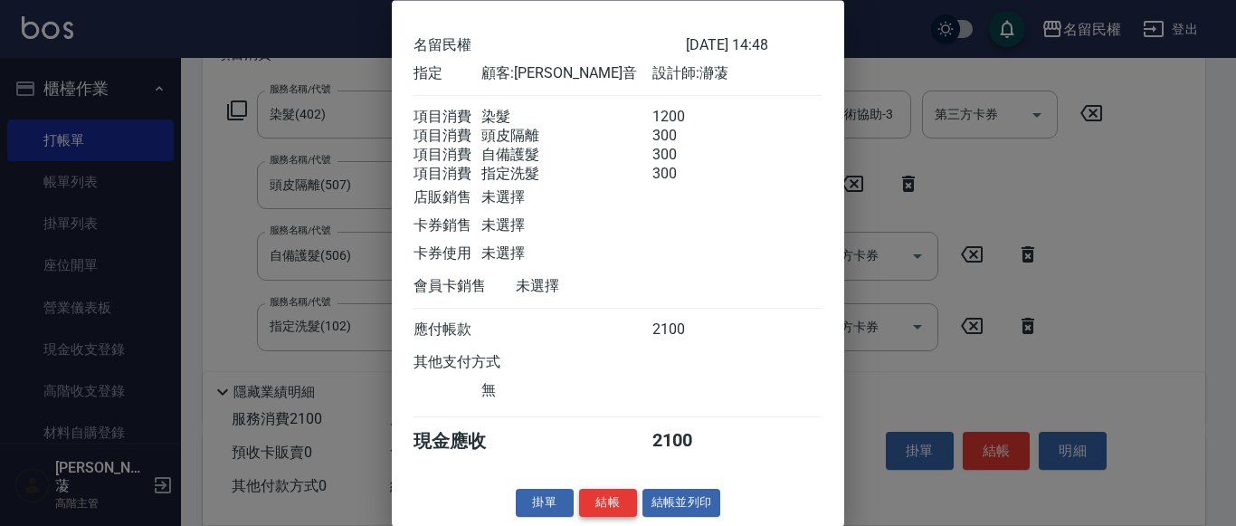
click at [604, 493] on button "結帳" at bounding box center [608, 504] width 58 height 28
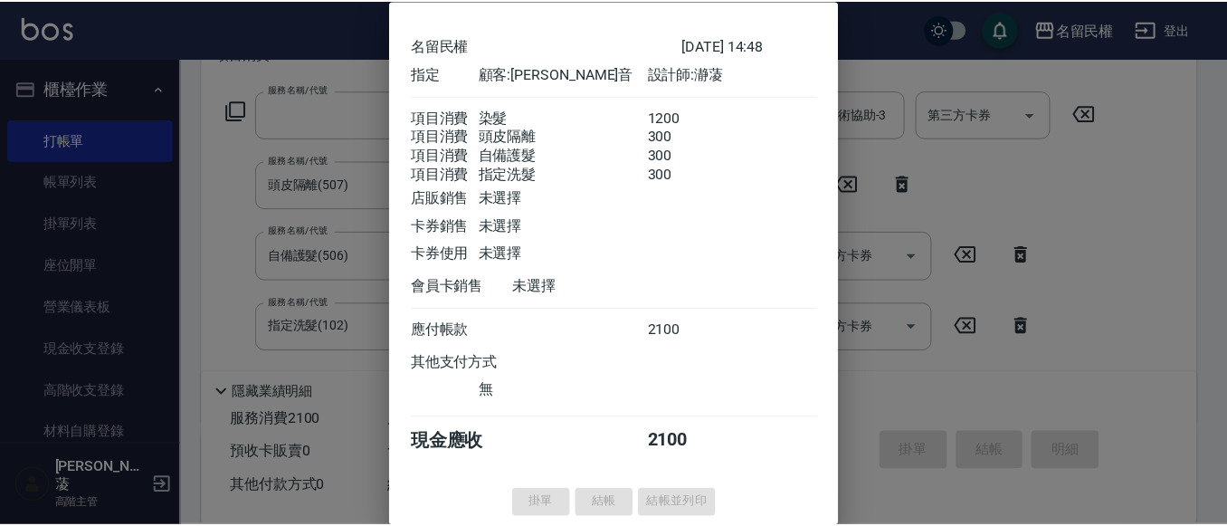
scroll to position [0, 0]
